Goal: Check status: Check status

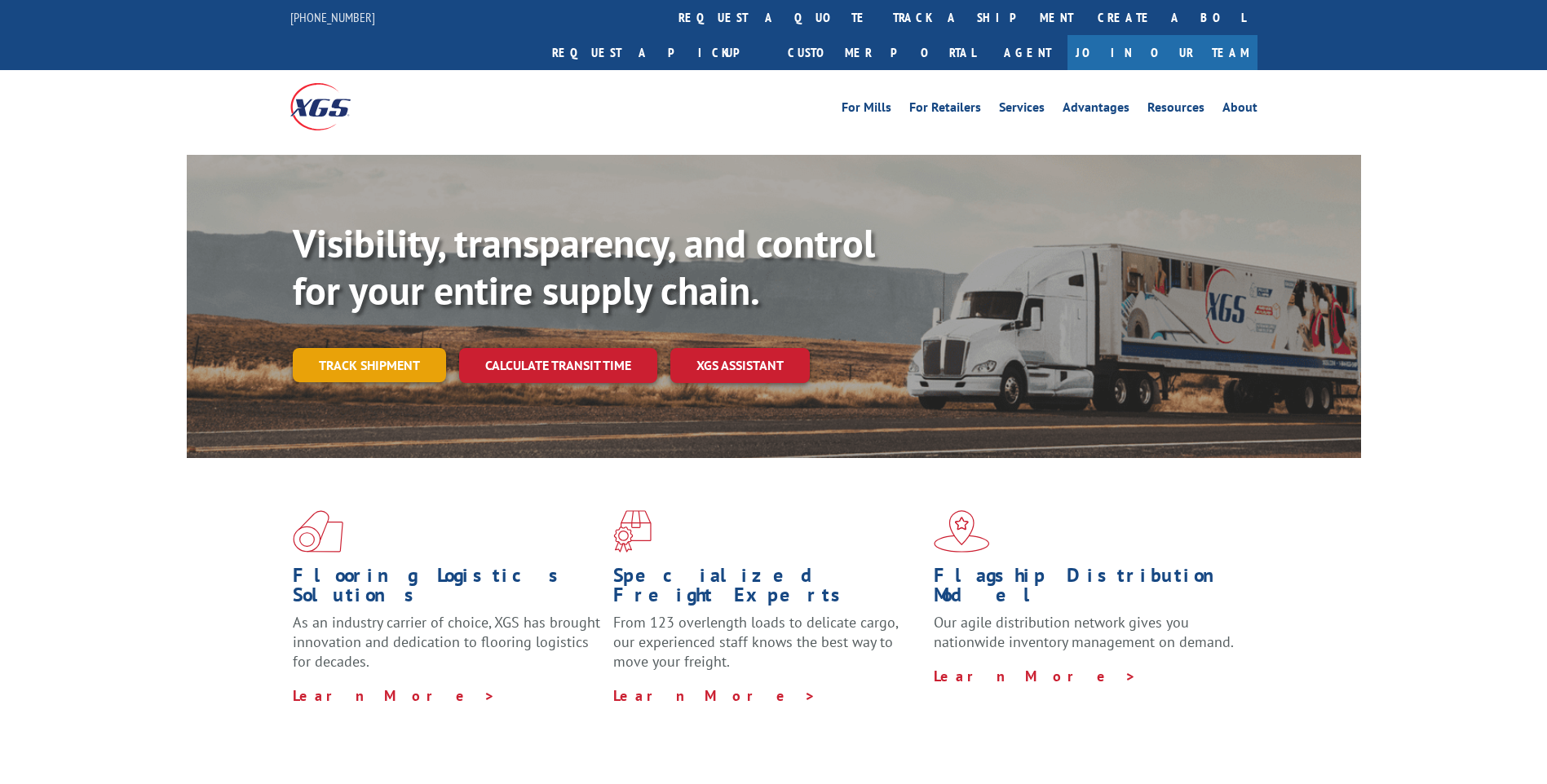
click at [376, 348] on link "Track shipment" at bounding box center [369, 365] width 153 height 34
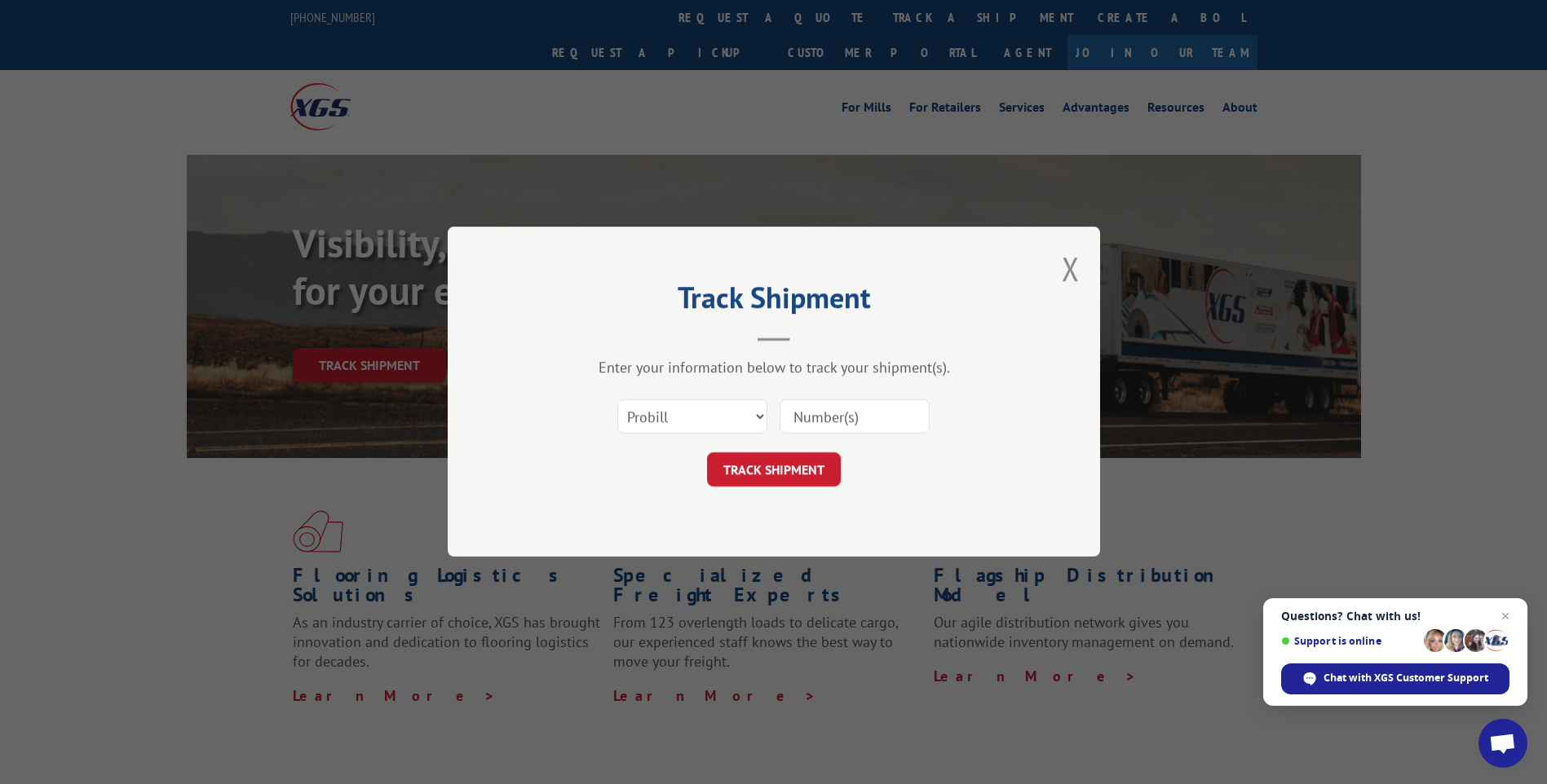
click at [881, 418] on input at bounding box center [854, 417] width 150 height 34
type input "17535545"
click at [754, 475] on button "TRACK SHIPMENT" at bounding box center [774, 470] width 134 height 34
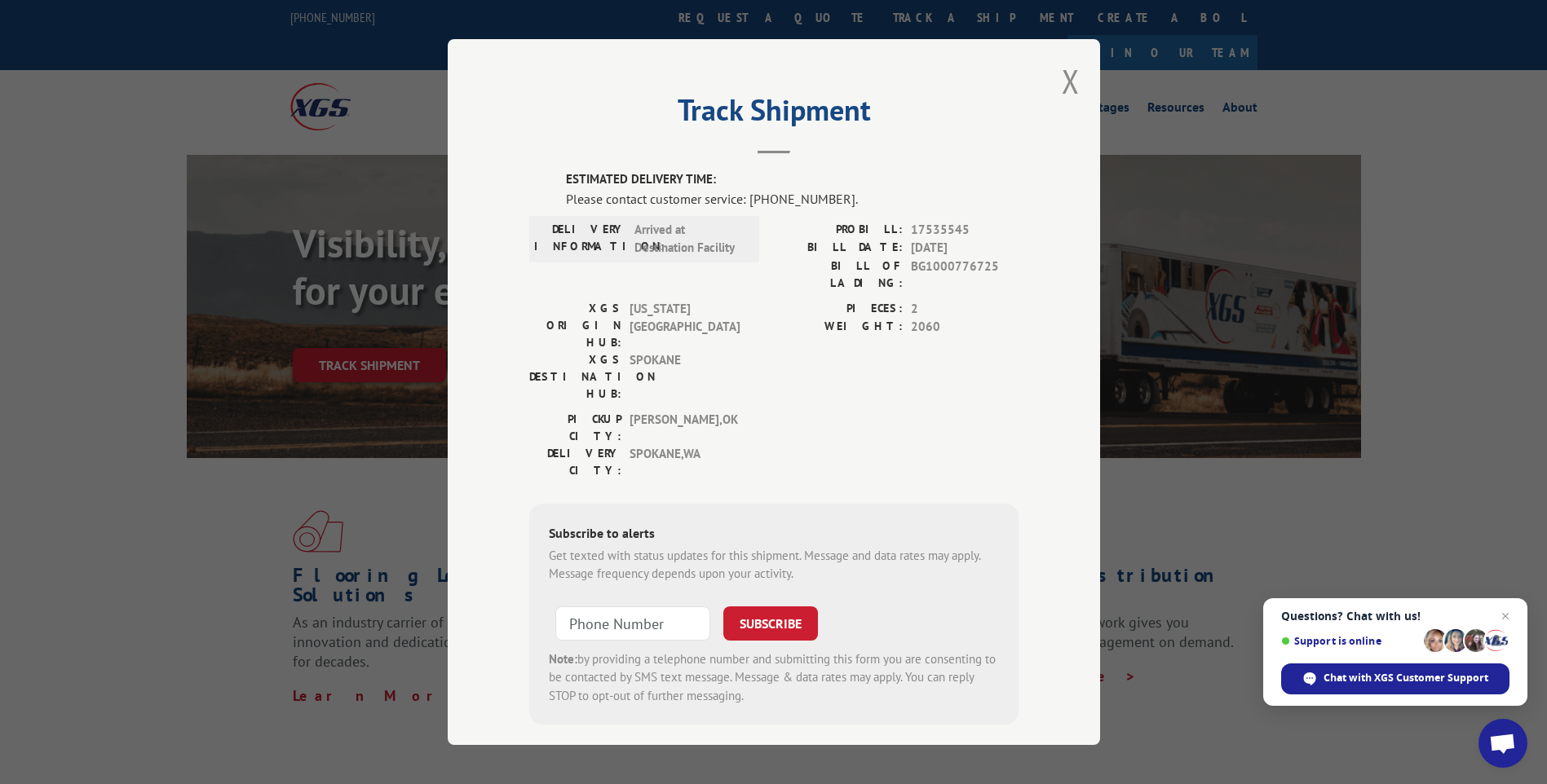
click at [1059, 95] on div "Track Shipment ESTIMATED DELIVERY TIME: Please contact customer service: [PHONE…" at bounding box center [774, 392] width 652 height 706
click at [1062, 84] on div "Track Shipment ESTIMATED DELIVERY TIME: Please contact customer service: [PHONE…" at bounding box center [774, 392] width 652 height 706
click at [1066, 81] on button "Close modal" at bounding box center [1070, 80] width 18 height 43
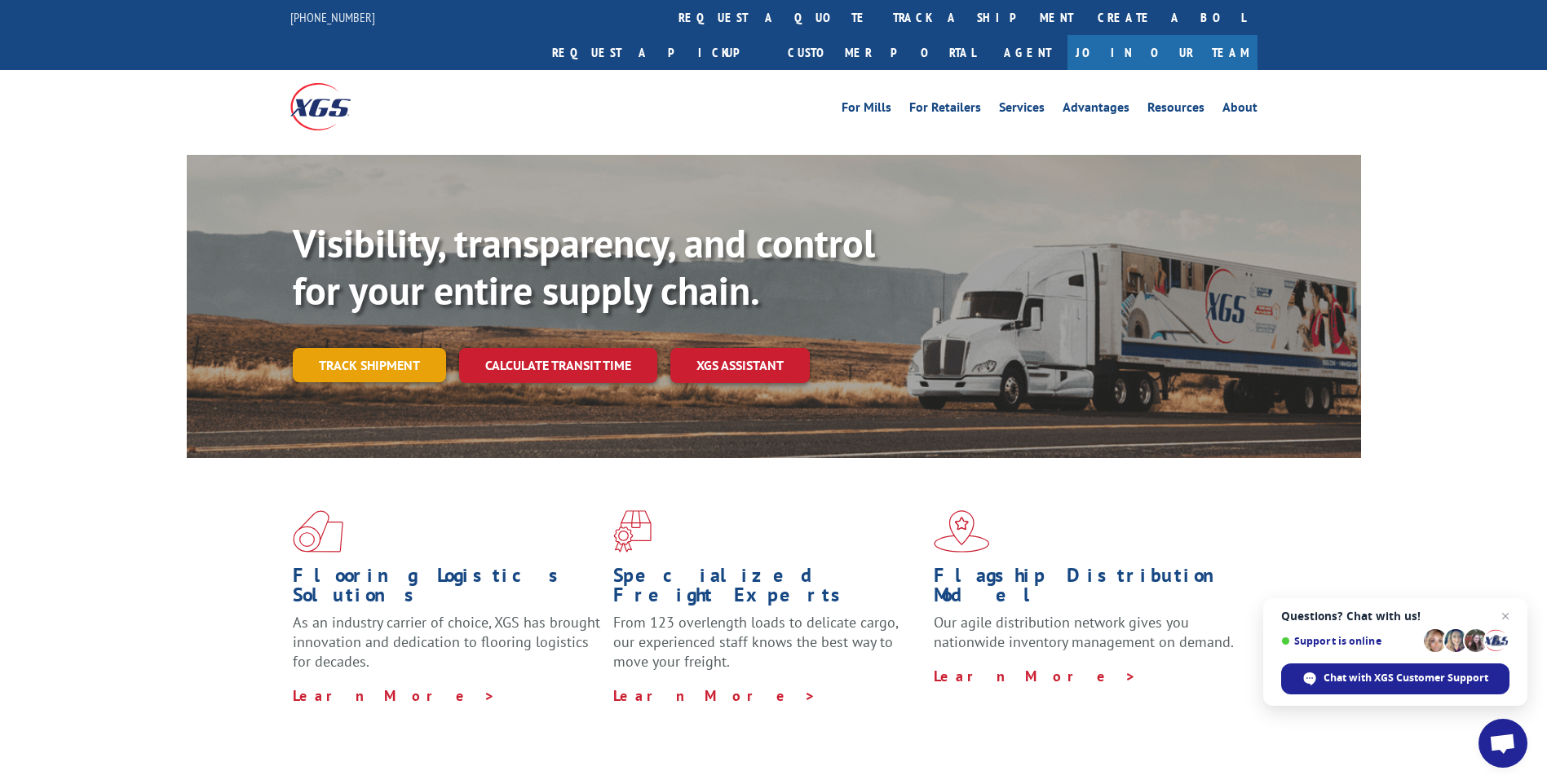
click at [388, 348] on link "Track shipment" at bounding box center [369, 365] width 153 height 34
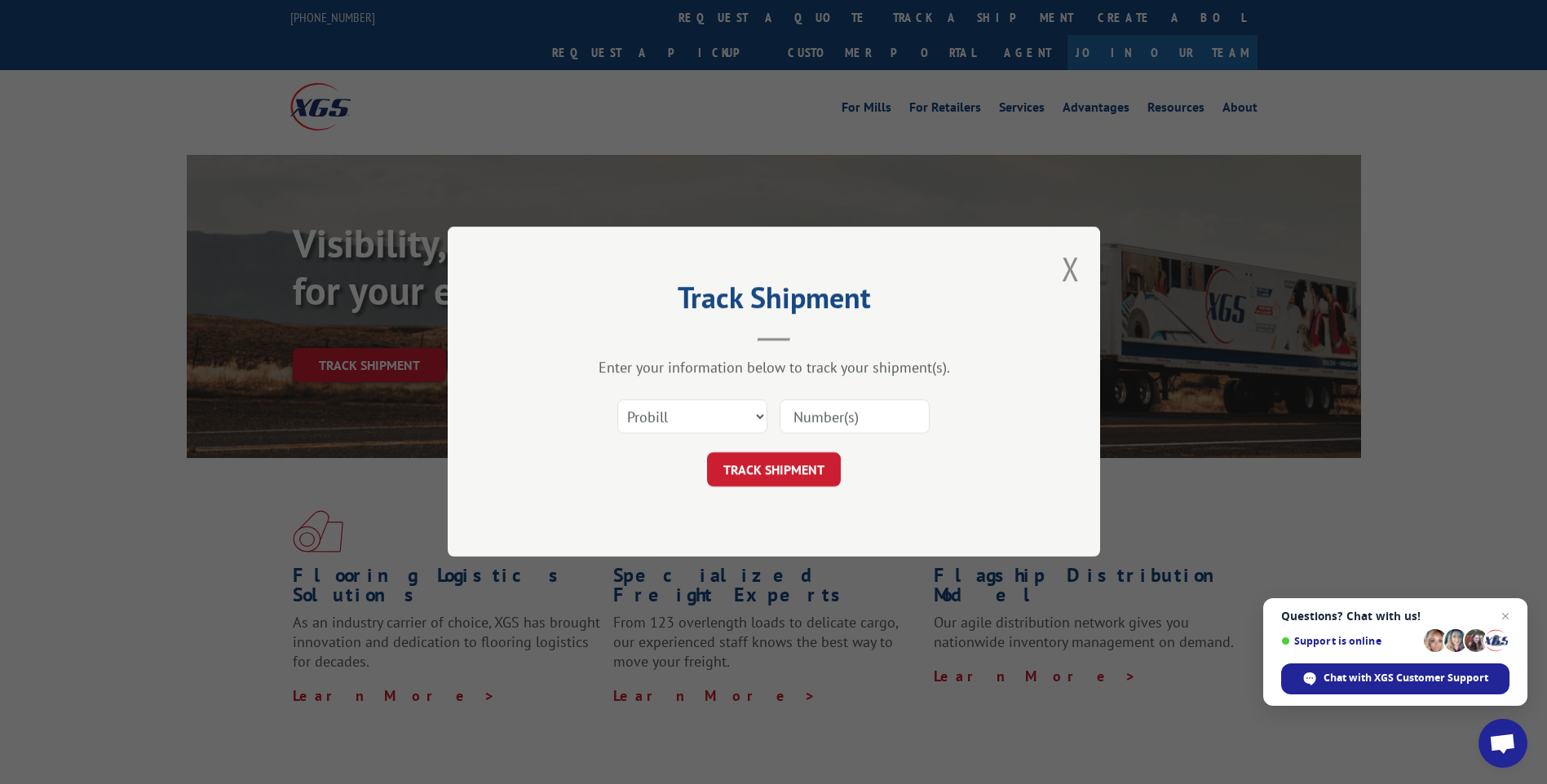
click at [880, 408] on input at bounding box center [854, 417] width 150 height 34
type input "17535550"
click at [749, 461] on button "TRACK SHIPMENT" at bounding box center [774, 470] width 134 height 34
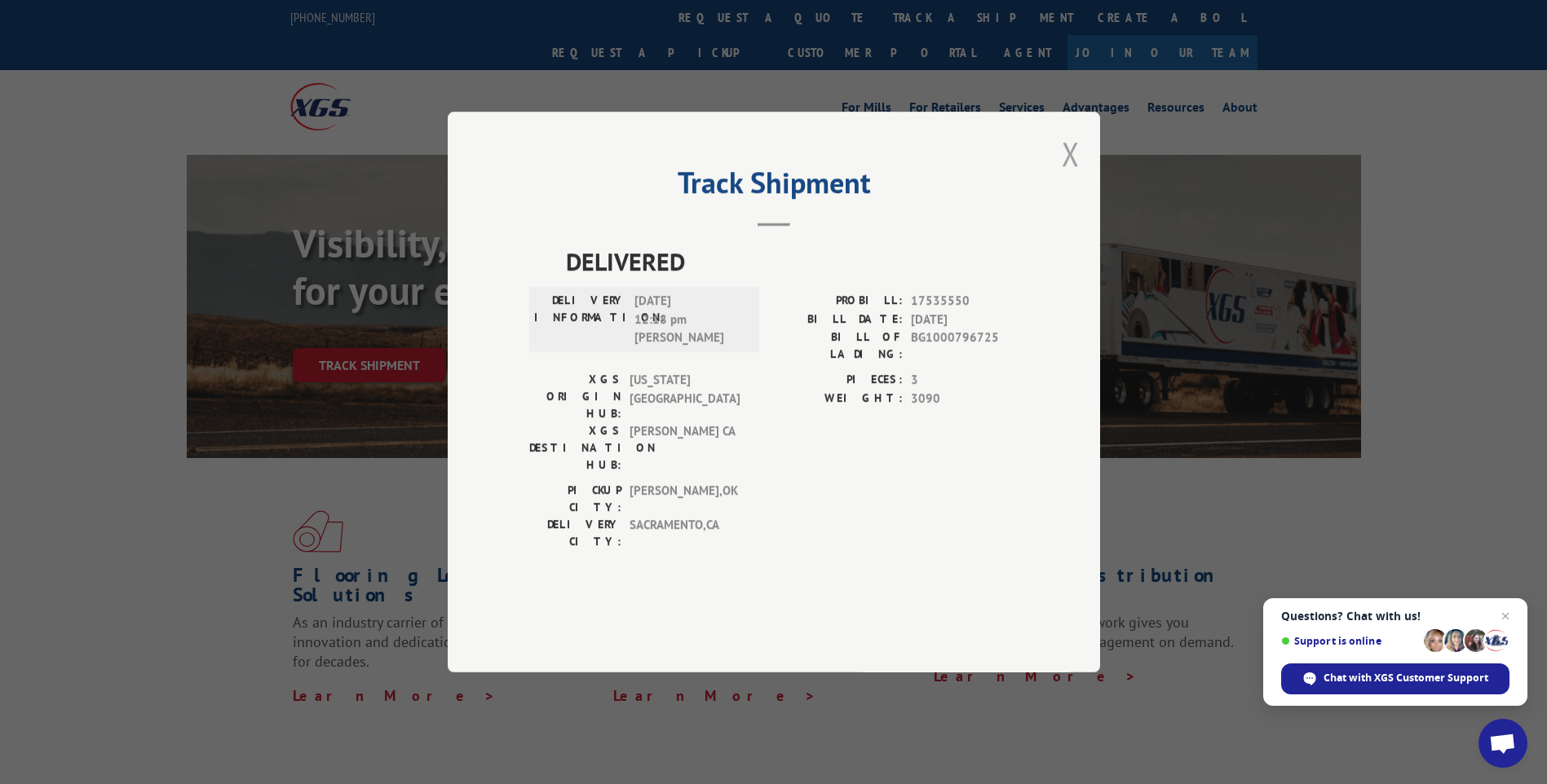
click at [1061, 175] on button "Close modal" at bounding box center [1070, 153] width 18 height 43
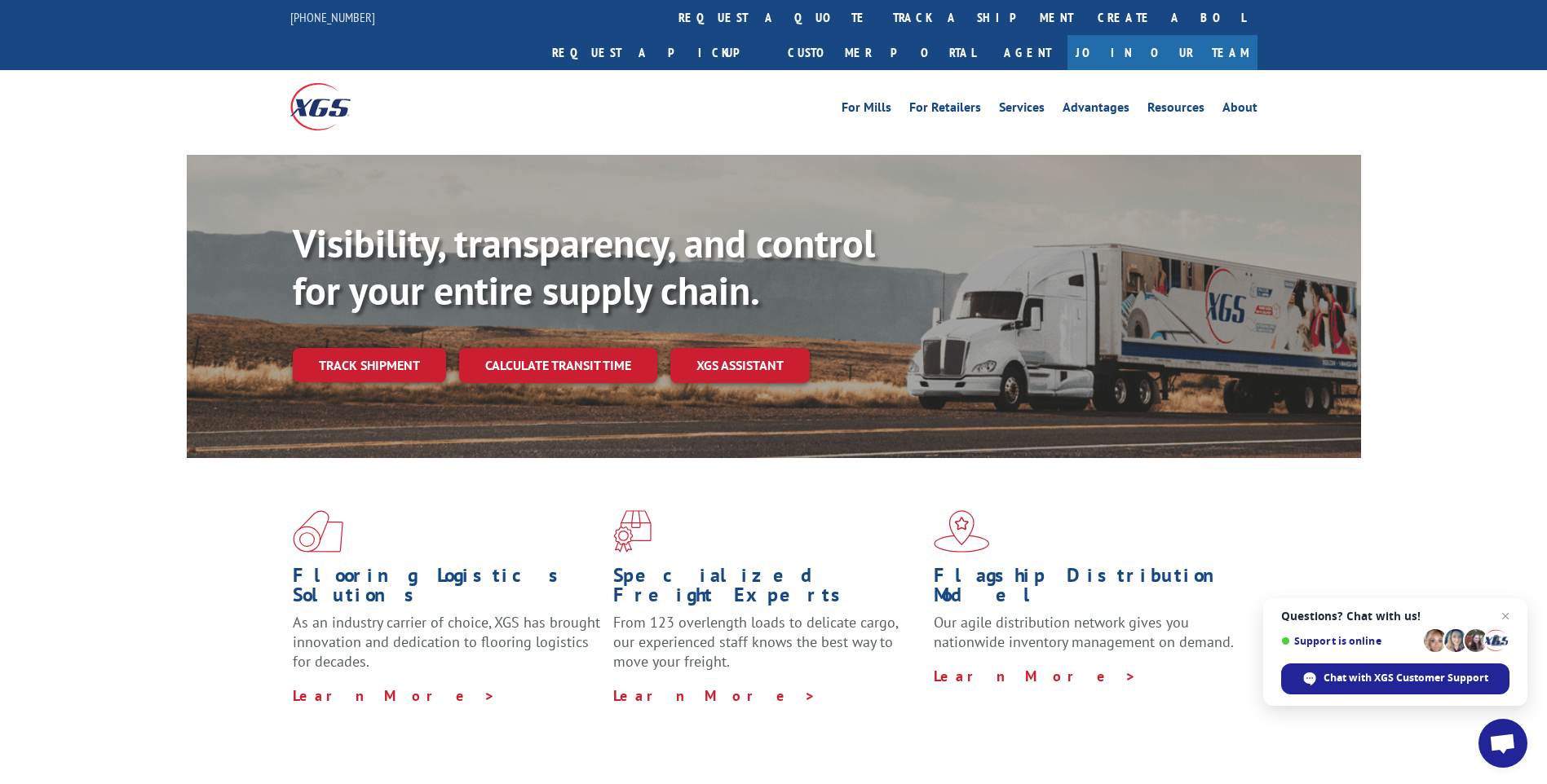
click at [351, 348] on link "Track shipment" at bounding box center [369, 365] width 153 height 34
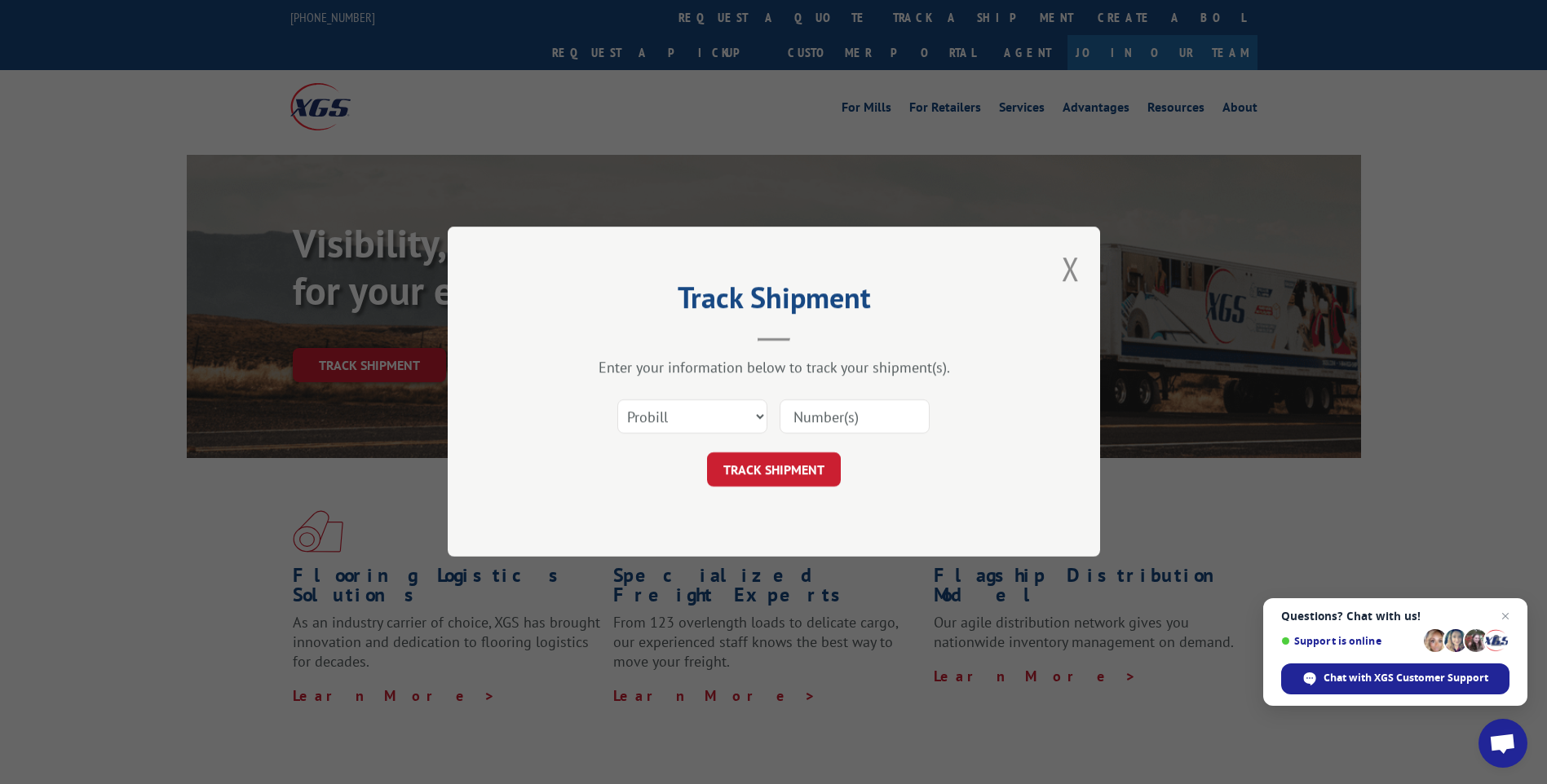
click at [795, 425] on input at bounding box center [854, 417] width 150 height 34
type input "17535548"
click at [771, 459] on button "TRACK SHIPMENT" at bounding box center [774, 470] width 134 height 34
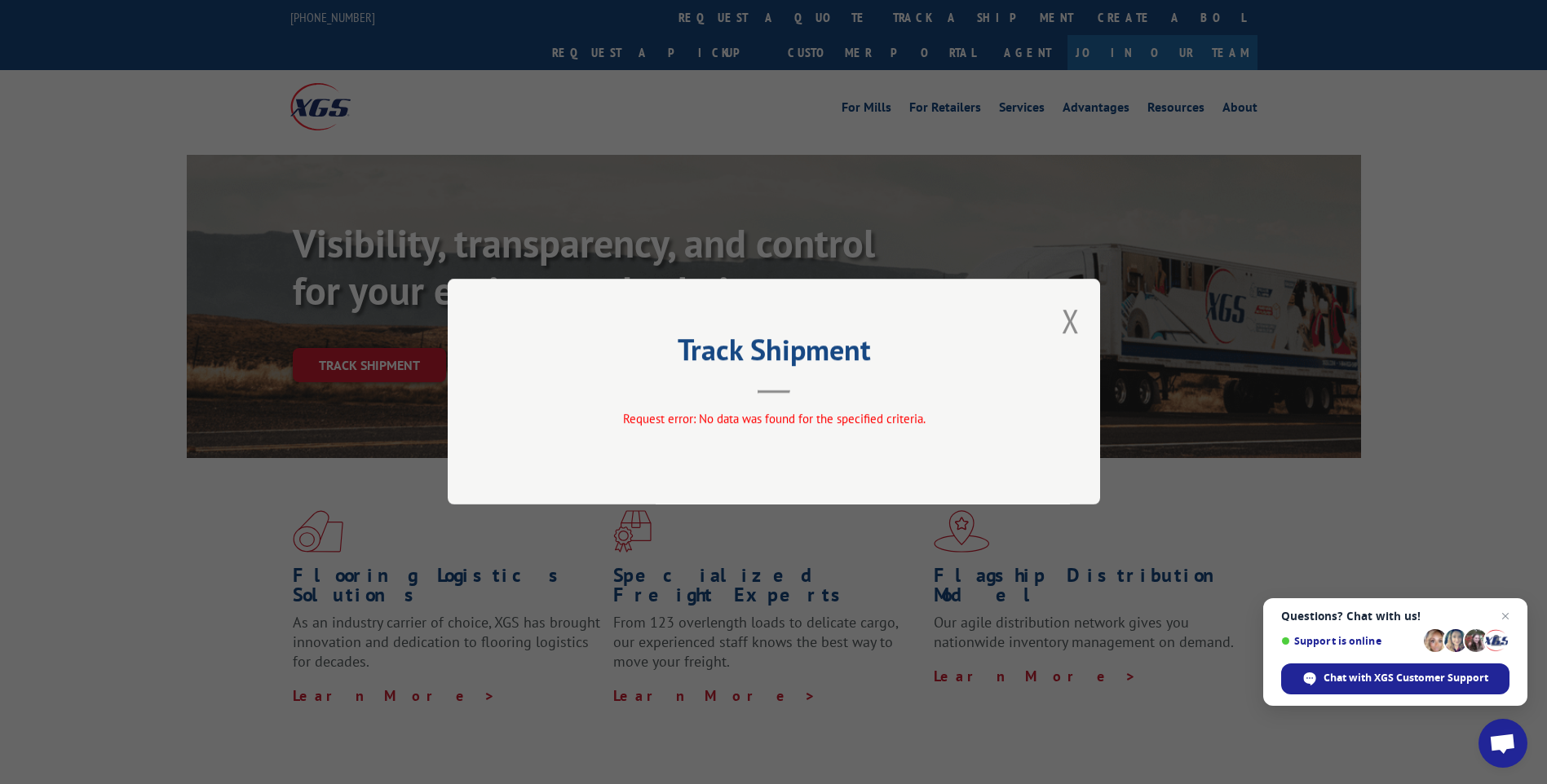
click at [807, 392] on header "Track Shipment" at bounding box center [774, 366] width 489 height 55
click at [1072, 326] on button "Close modal" at bounding box center [1070, 320] width 18 height 43
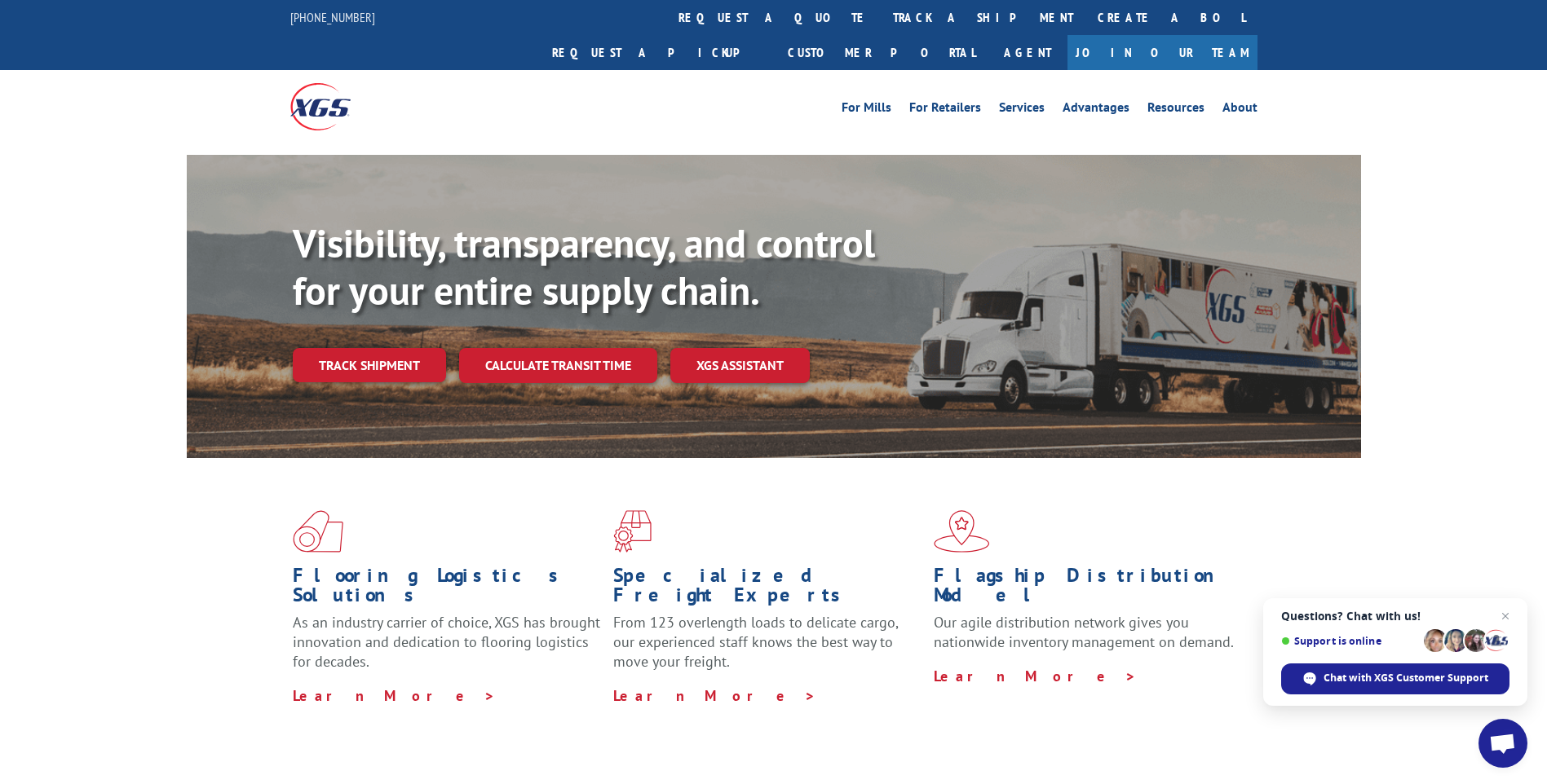
click at [376, 348] on link "Track shipment" at bounding box center [369, 365] width 153 height 34
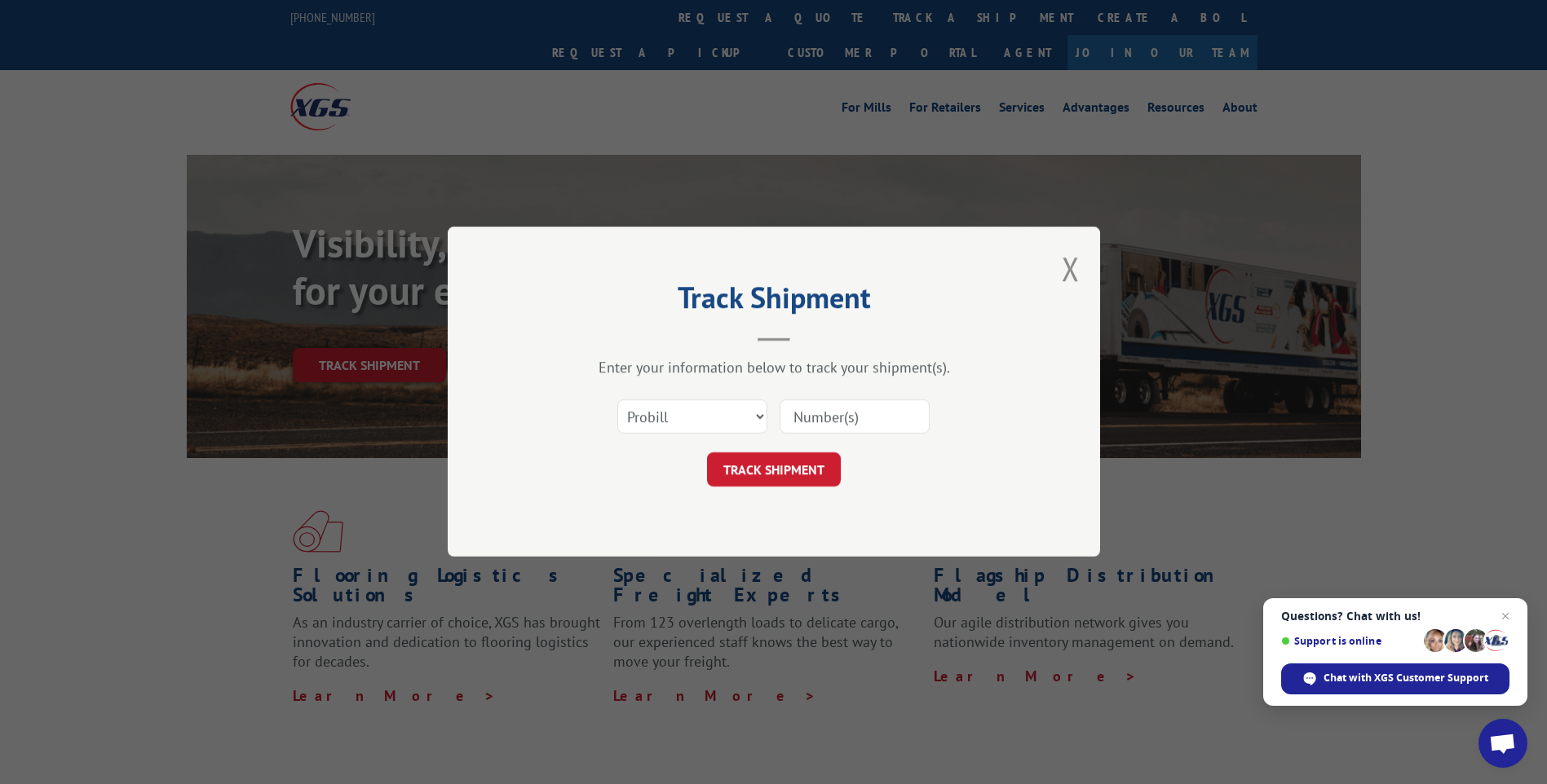
click at [897, 417] on input at bounding box center [854, 417] width 150 height 34
type input "17535544"
click at [788, 459] on button "TRACK SHIPMENT" at bounding box center [774, 470] width 134 height 34
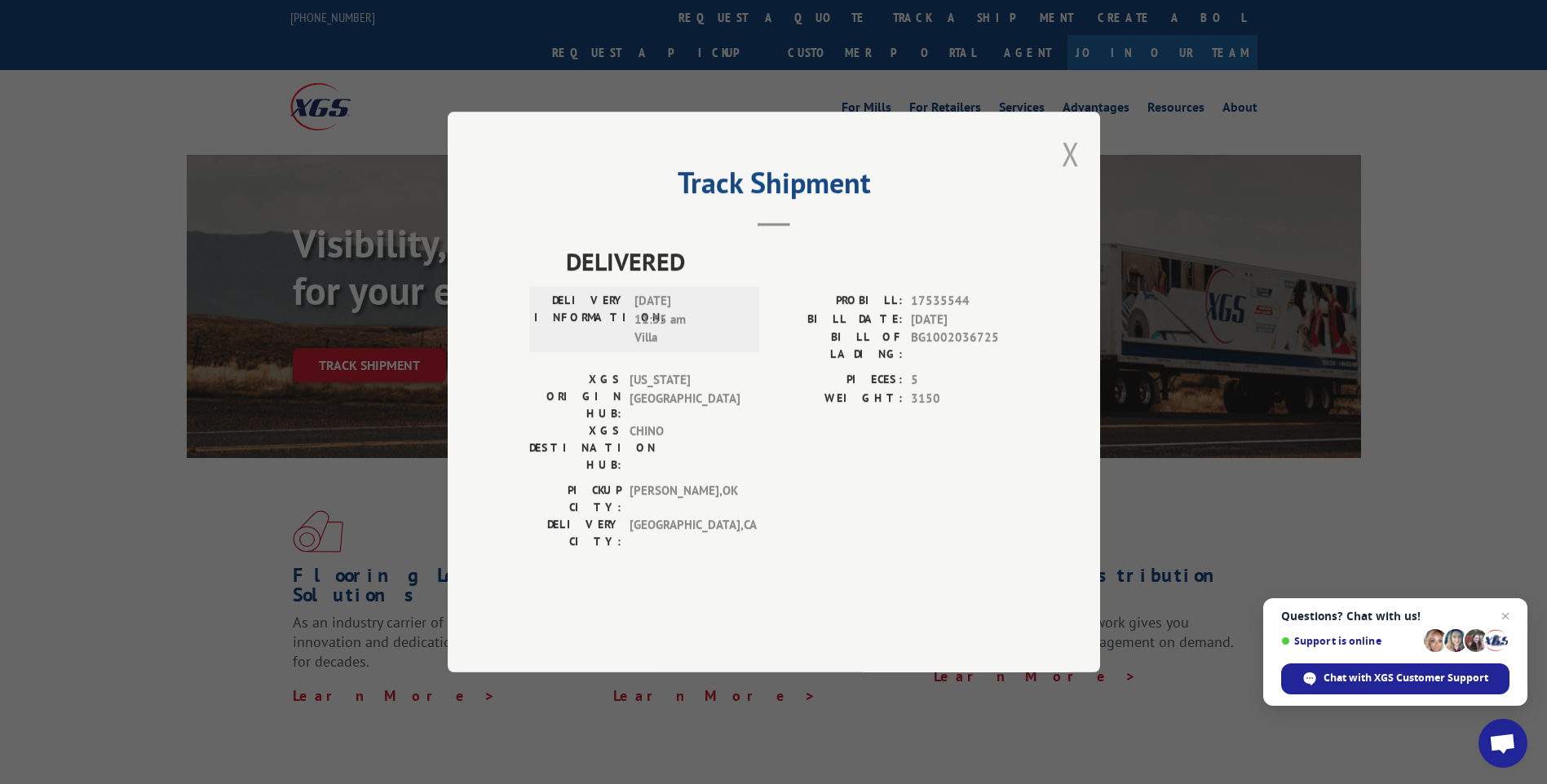
click at [1070, 175] on button "Close modal" at bounding box center [1070, 153] width 18 height 43
